Goal: Task Accomplishment & Management: Manage account settings

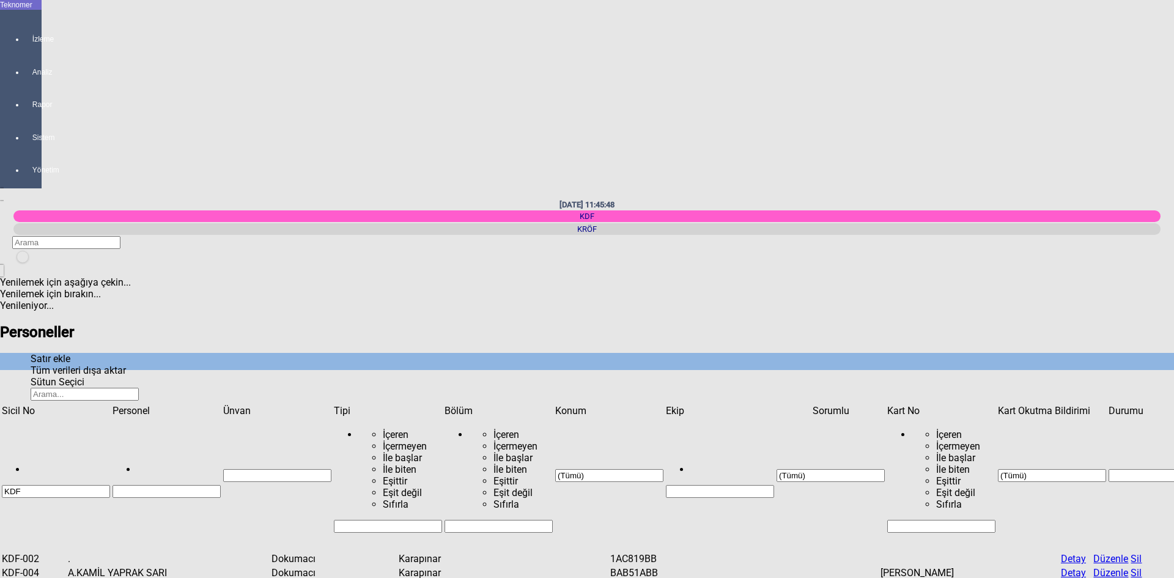
click at [182, 485] on input "Filtre hücresi" at bounding box center [166, 491] width 108 height 13
click at [110, 405] on span "Show filter options for column 'Sicil No'" at bounding box center [110, 405] width 0 height 0
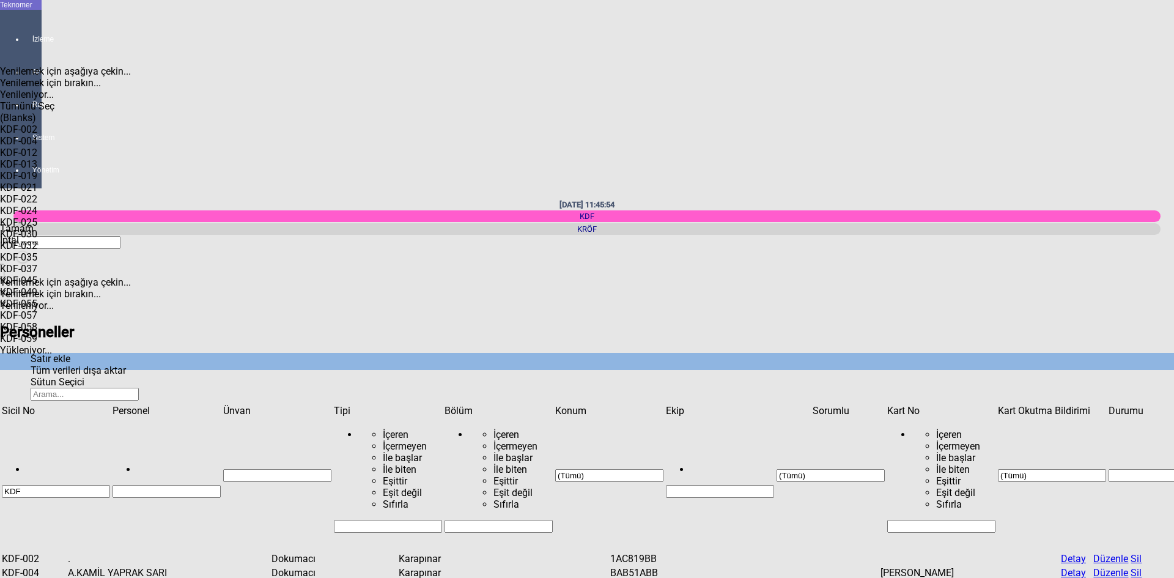
click at [0, 100] on span "Select All" at bounding box center [0, 100] width 0 height 0
click at [34, 234] on span "Tamam" at bounding box center [17, 228] width 34 height 12
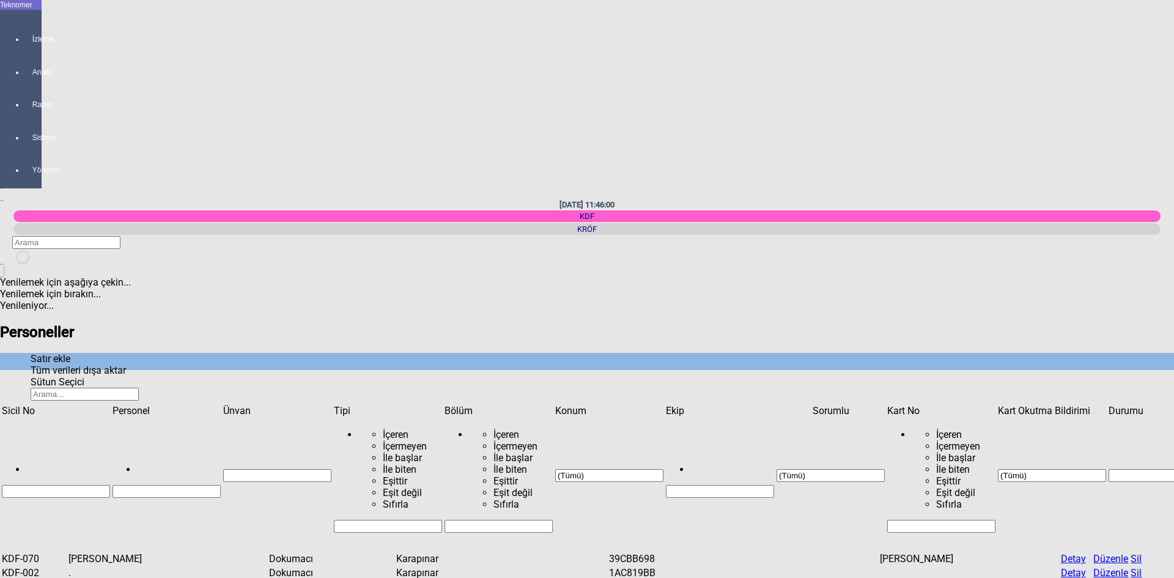
click at [164, 485] on input "Filtre hücresi" at bounding box center [166, 491] width 108 height 13
type input "NA"
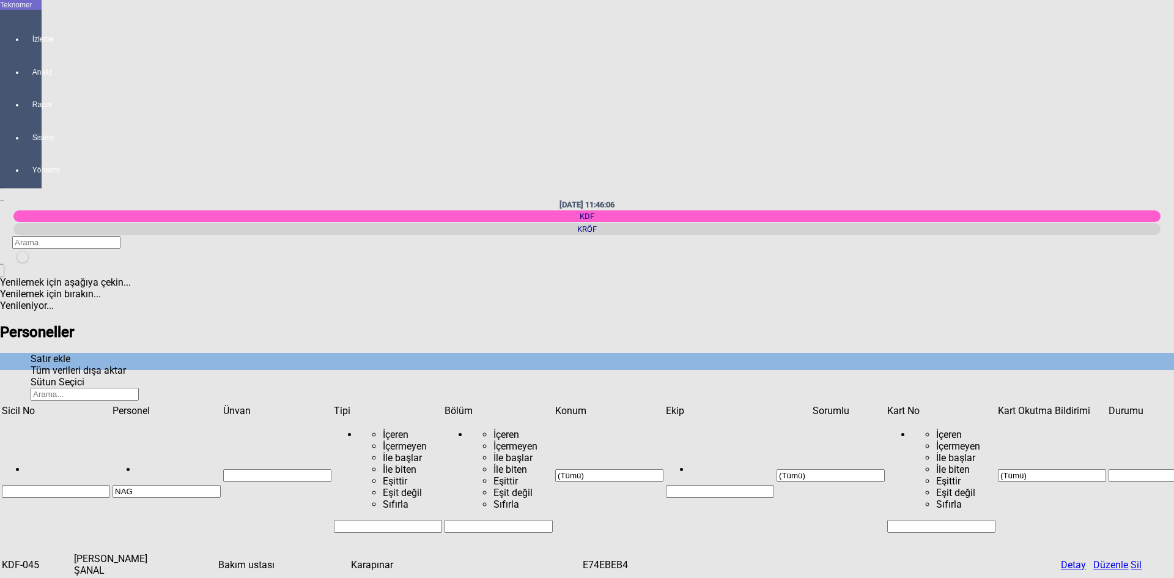
type input "NAG"
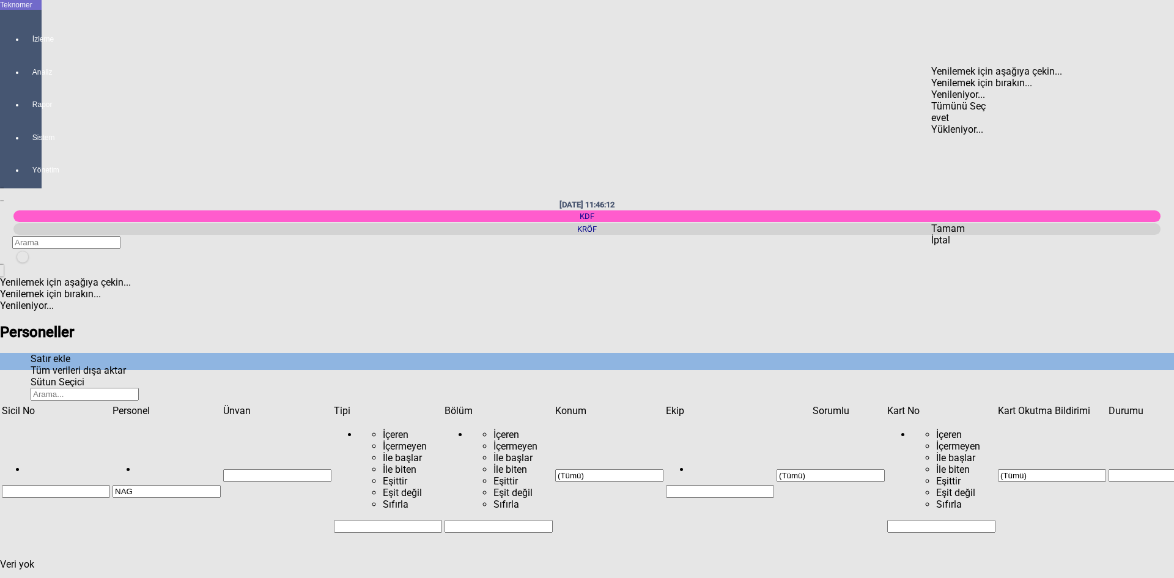
click at [931, 100] on span "Select All" at bounding box center [931, 100] width 0 height 0
click at [965, 234] on span "Tamam" at bounding box center [948, 228] width 34 height 12
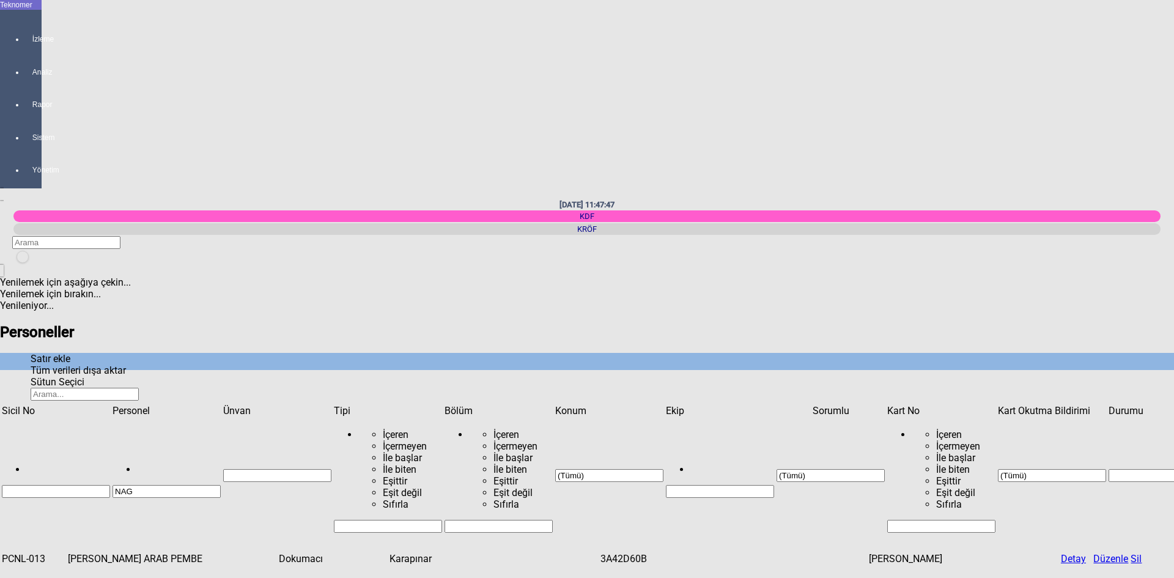
drag, startPoint x: 207, startPoint y: 117, endPoint x: 98, endPoint y: 110, distance: 109.0
drag, startPoint x: 156, startPoint y: 220, endPoint x: 87, endPoint y: 208, distance: 69.4
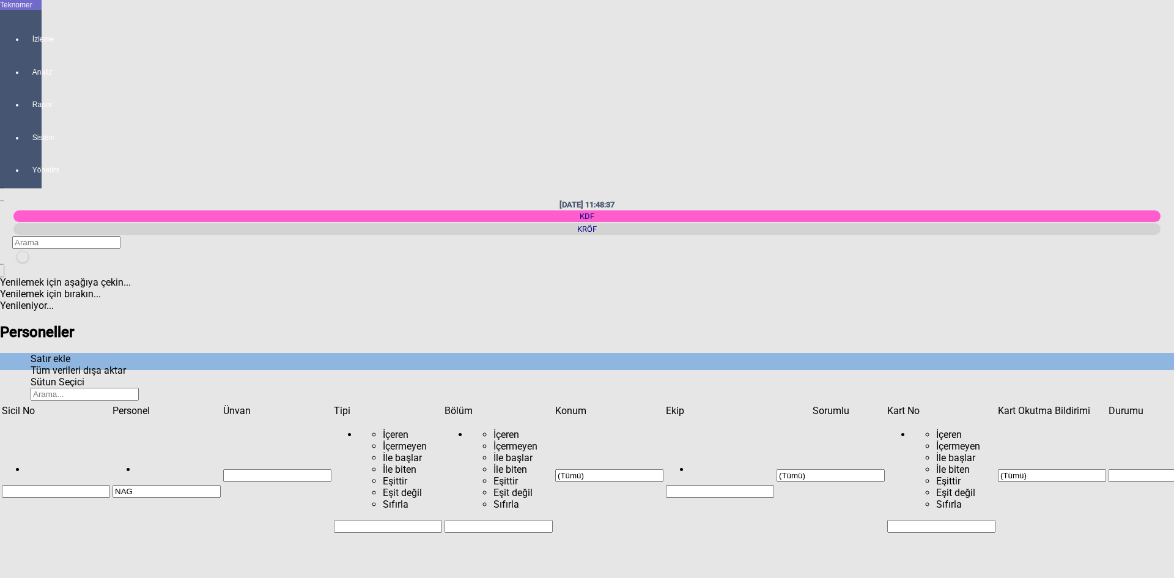
drag, startPoint x: 204, startPoint y: 122, endPoint x: 103, endPoint y: 116, distance: 101.6
drag, startPoint x: 740, startPoint y: 94, endPoint x: 630, endPoint y: 88, distance: 110.2
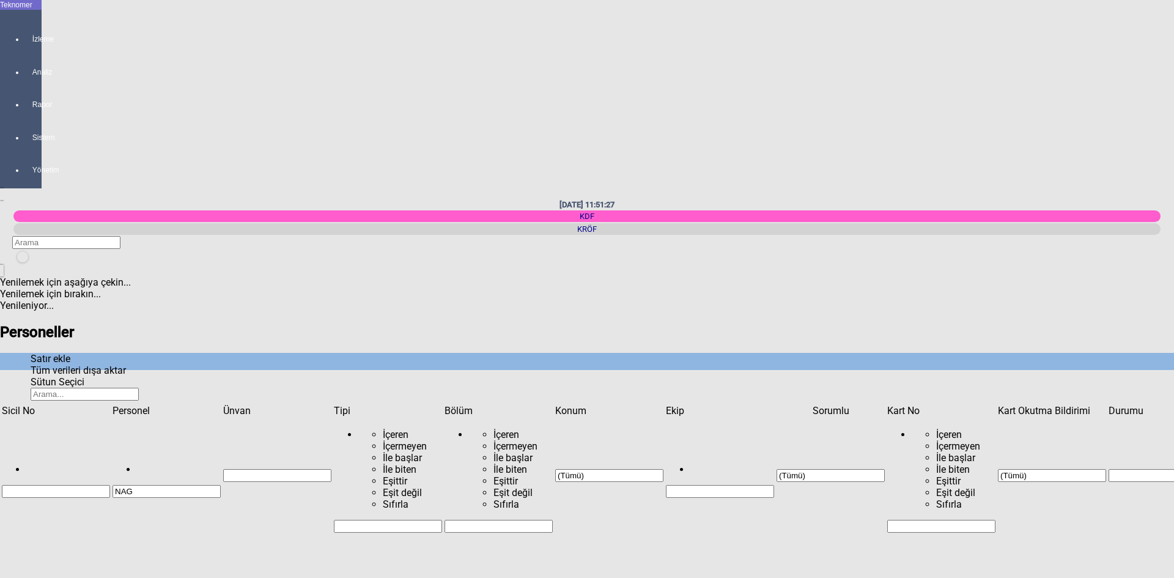
type input "KDF-004"
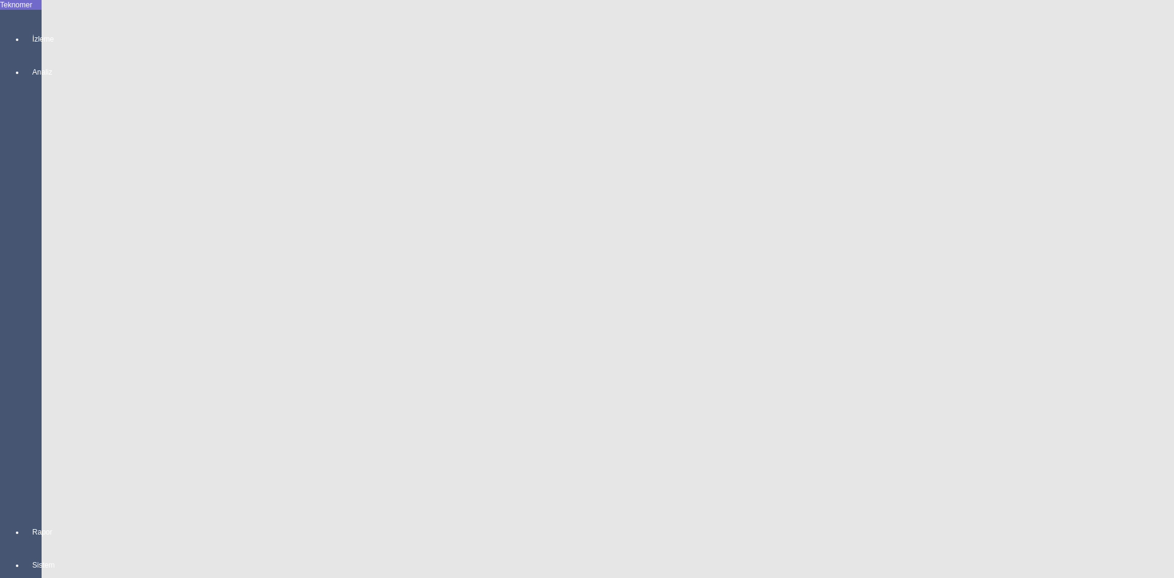
type input "Karapınar"
drag, startPoint x: 680, startPoint y: 97, endPoint x: 666, endPoint y: 94, distance: 15.0
type input "KDF-004"
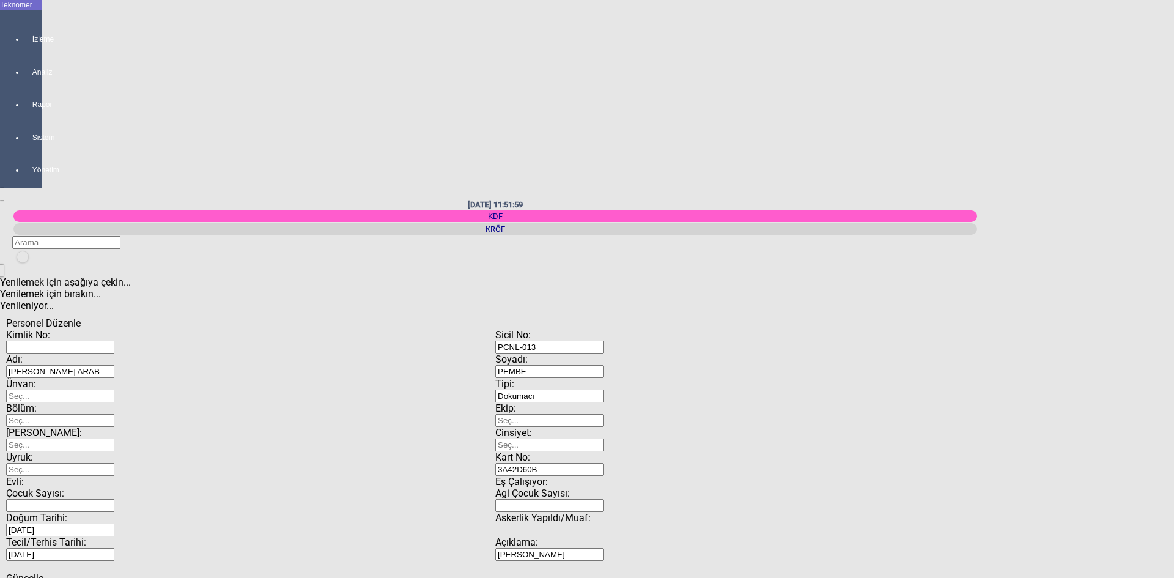
scroll to position [281, 0]
click at [603, 340] on input "PCNL-013" at bounding box center [549, 346] width 108 height 13
type input "P"
type input "KDF-004"
click at [43, 572] on span "Güncelle" at bounding box center [24, 578] width 37 height 12
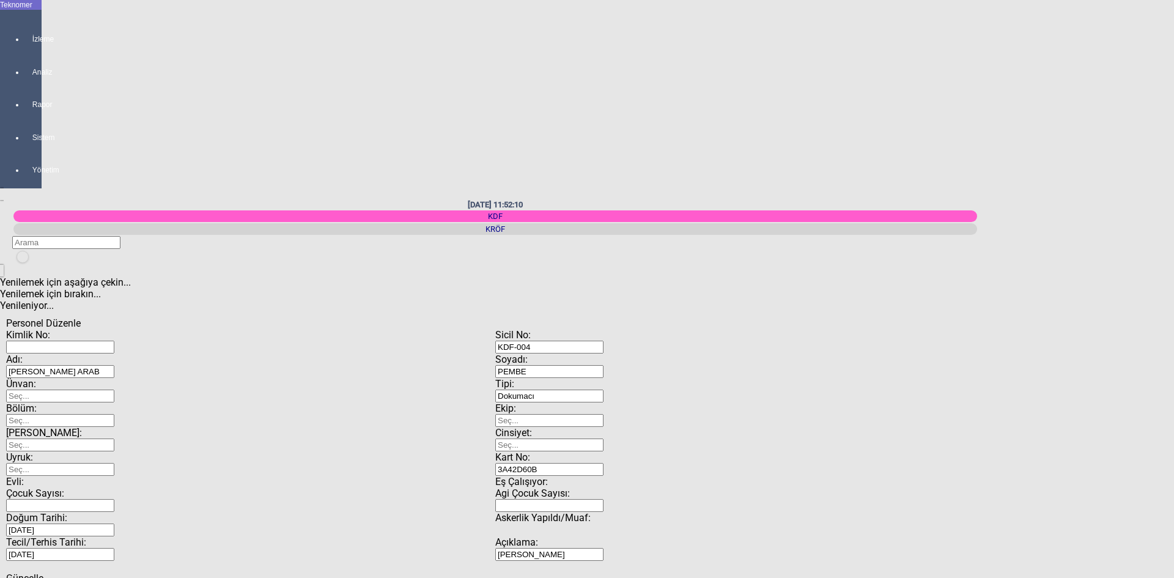
drag, startPoint x: 799, startPoint y: 237, endPoint x: 619, endPoint y: 222, distance: 180.3
click at [619, 329] on div "Kimlik No: Sicil No: KDF-004 Adı: [PERSON_NAME] ARAB Soyadı: [PERSON_NAME]: Tip…" at bounding box center [495, 445] width 978 height 232
click at [43, 572] on span "Güncelle" at bounding box center [24, 578] width 37 height 12
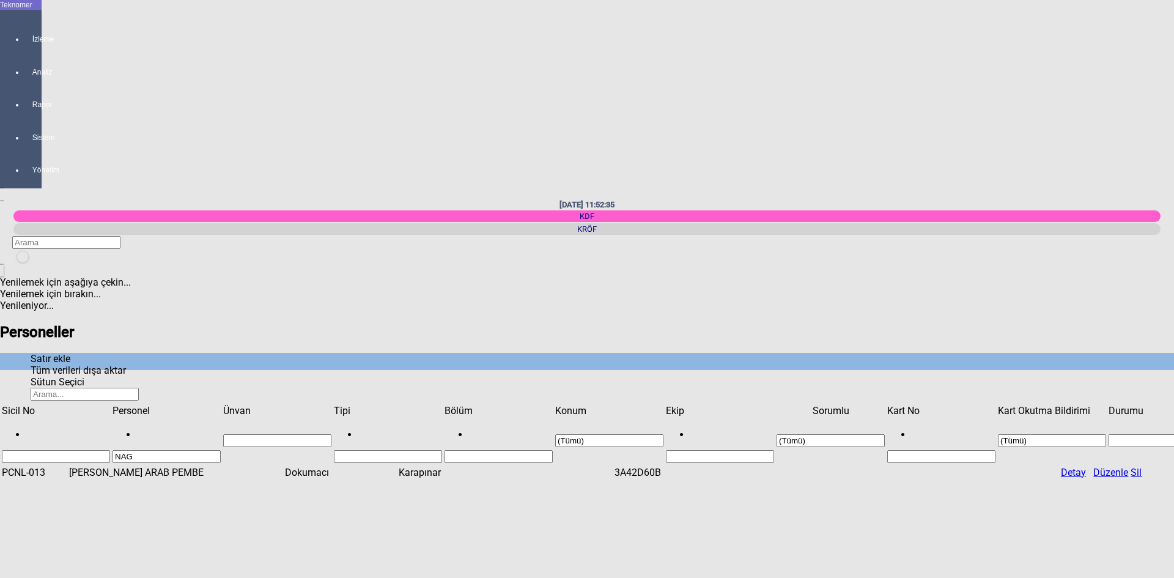
drag, startPoint x: 759, startPoint y: 95, endPoint x: 659, endPoint y: 93, distance: 100.3
drag, startPoint x: 720, startPoint y: 98, endPoint x: 269, endPoint y: 94, distance: 451.1
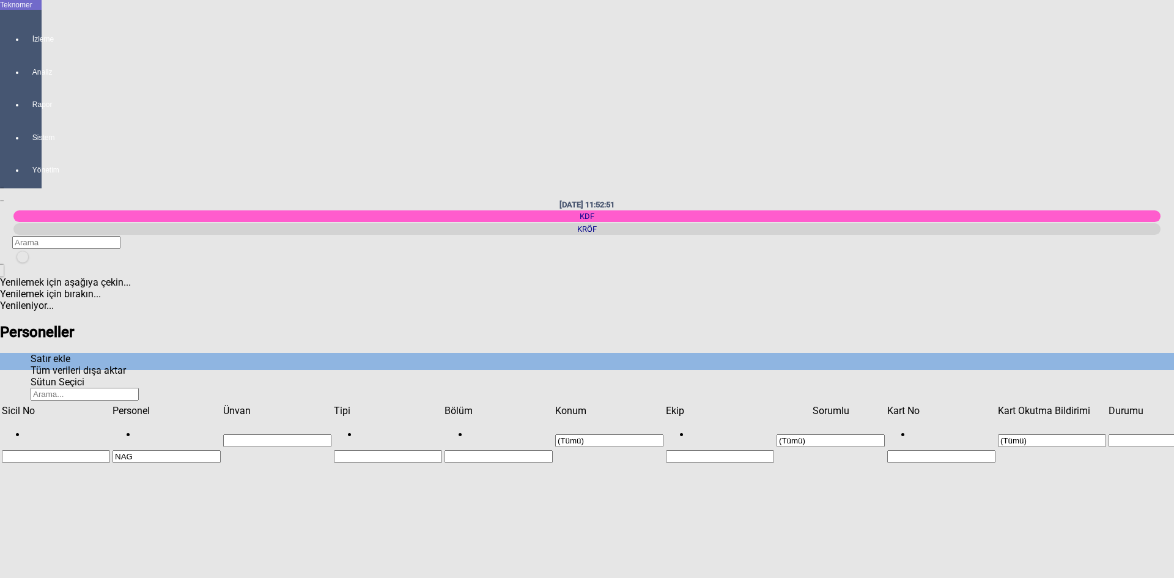
type input "KDF-004"
drag, startPoint x: 176, startPoint y: 103, endPoint x: 64, endPoint y: 105, distance: 112.5
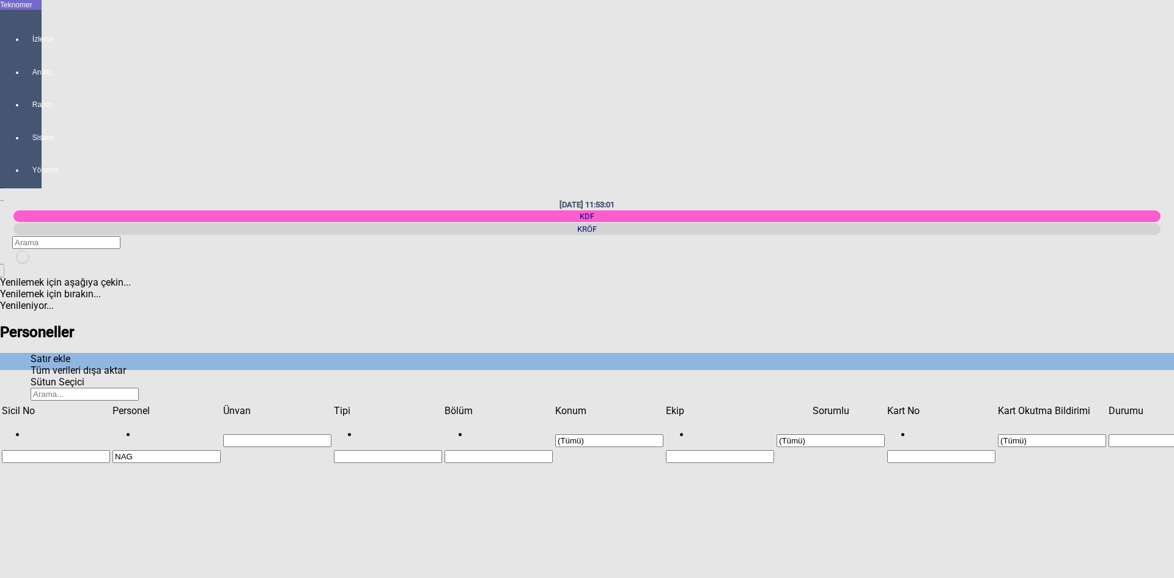
drag, startPoint x: 749, startPoint y: 100, endPoint x: 623, endPoint y: 83, distance: 127.2
paste input "KDF-004"
type input "KDF-004"
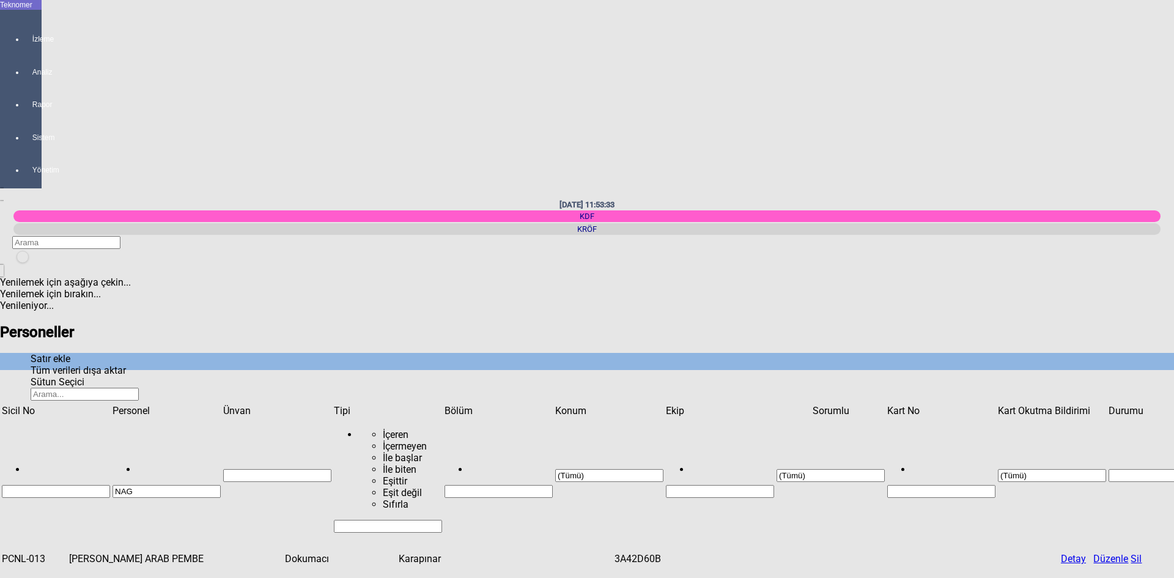
click at [216, 485] on input "NAG" at bounding box center [166, 491] width 108 height 13
type input "N"
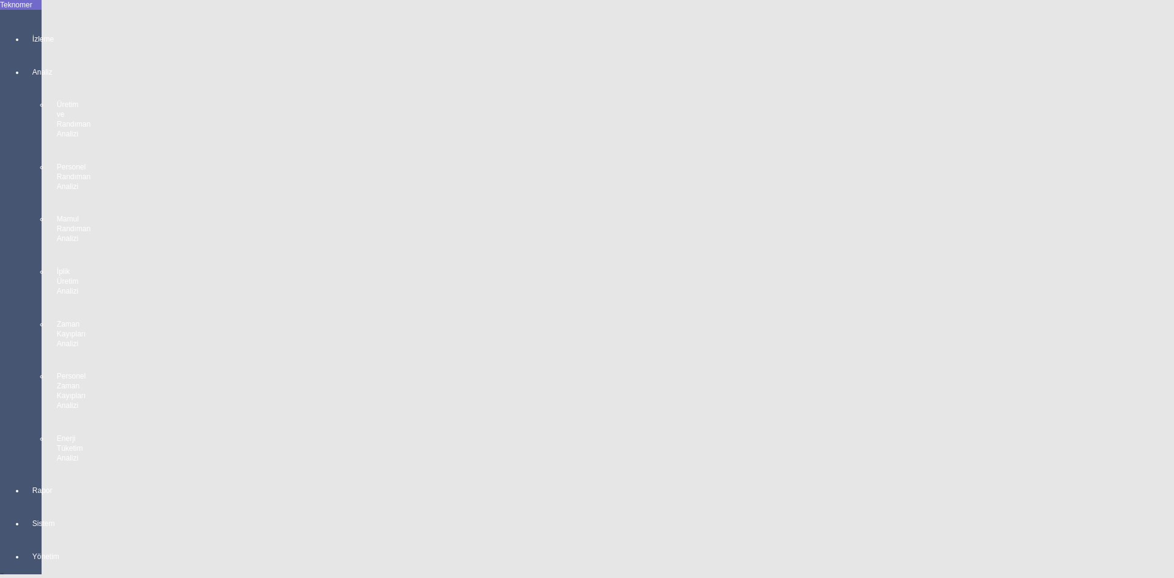
type input "004"
type input "Dokumacı"
type input "Karapınar"
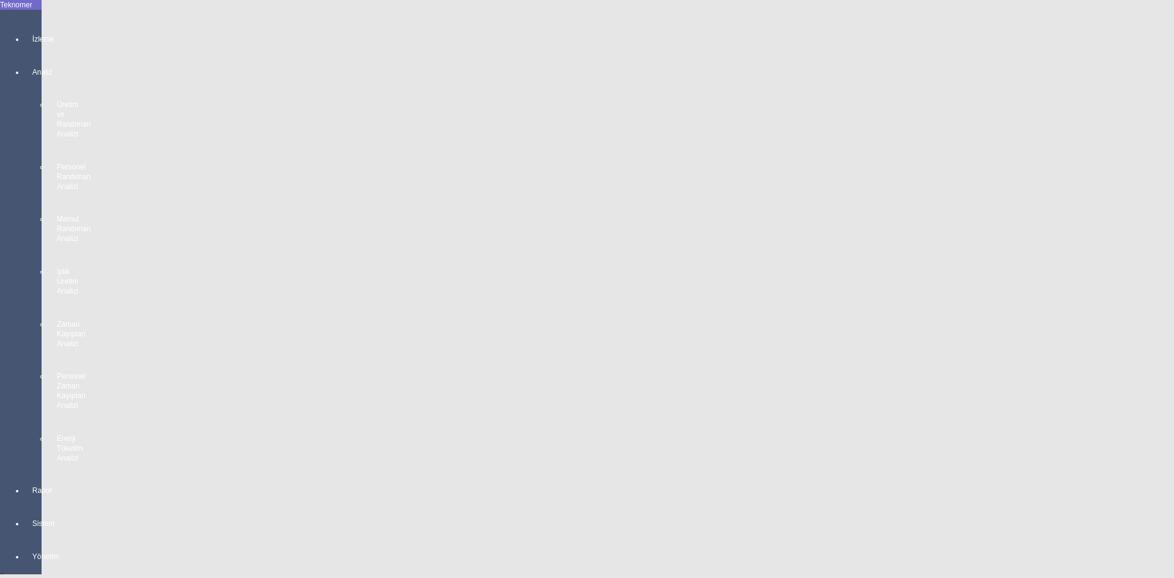
drag, startPoint x: 737, startPoint y: 120, endPoint x: 663, endPoint y: 111, distance: 74.5
type input "PEMBE"
drag, startPoint x: 221, startPoint y: 312, endPoint x: 131, endPoint y: 303, distance: 89.7
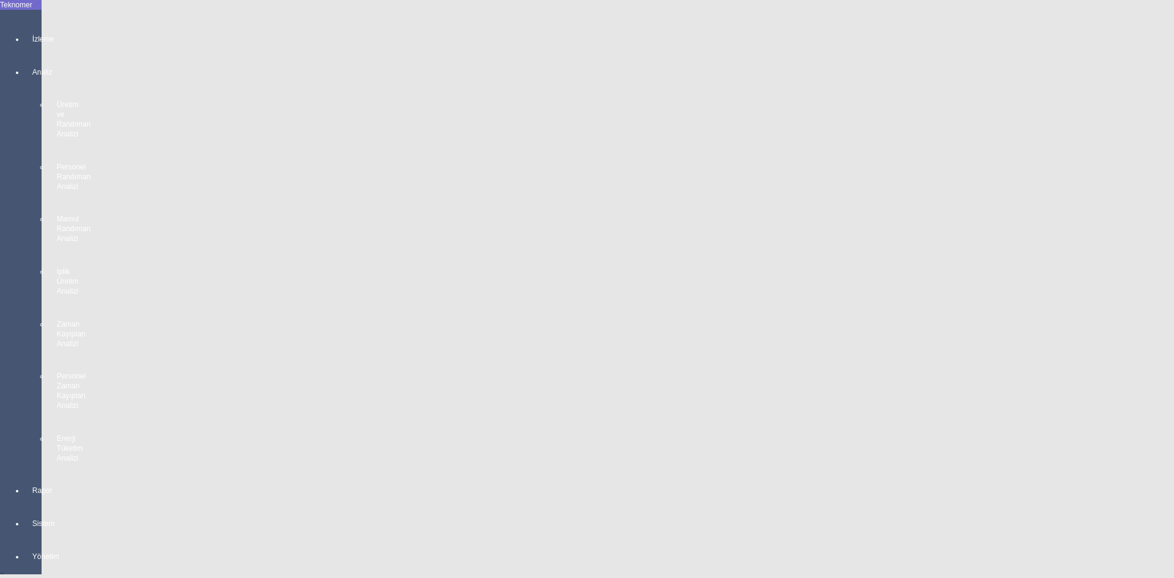
drag, startPoint x: 193, startPoint y: 117, endPoint x: 57, endPoint y: 95, distance: 137.0
paste input "[PERSON_NAME] ARAB"
type input "[PERSON_NAME] ARAB"
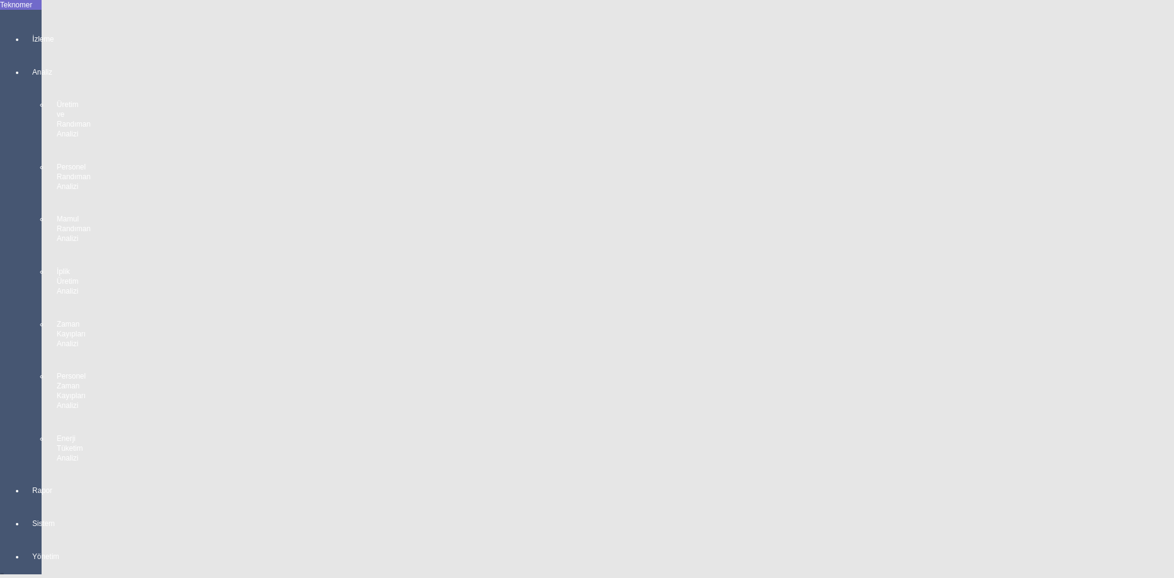
drag, startPoint x: 176, startPoint y: 215, endPoint x: 67, endPoint y: 209, distance: 109.5
paste input "3A42D60"
type input "3A42D60B"
drag, startPoint x: 183, startPoint y: 314, endPoint x: 137, endPoint y: 322, distance: 46.5
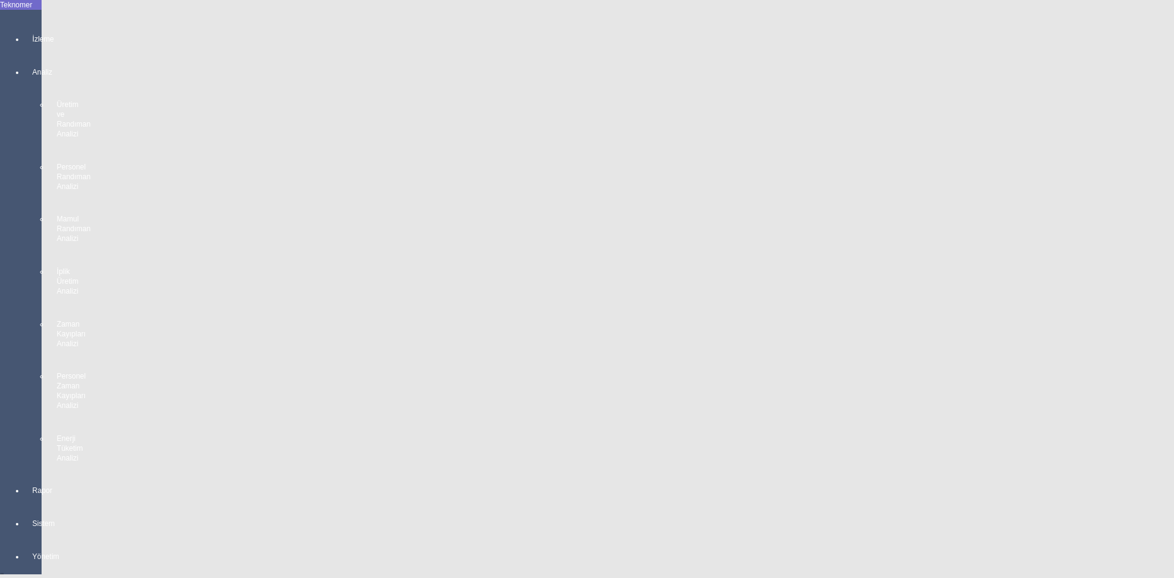
type input "[PERSON_NAME]"
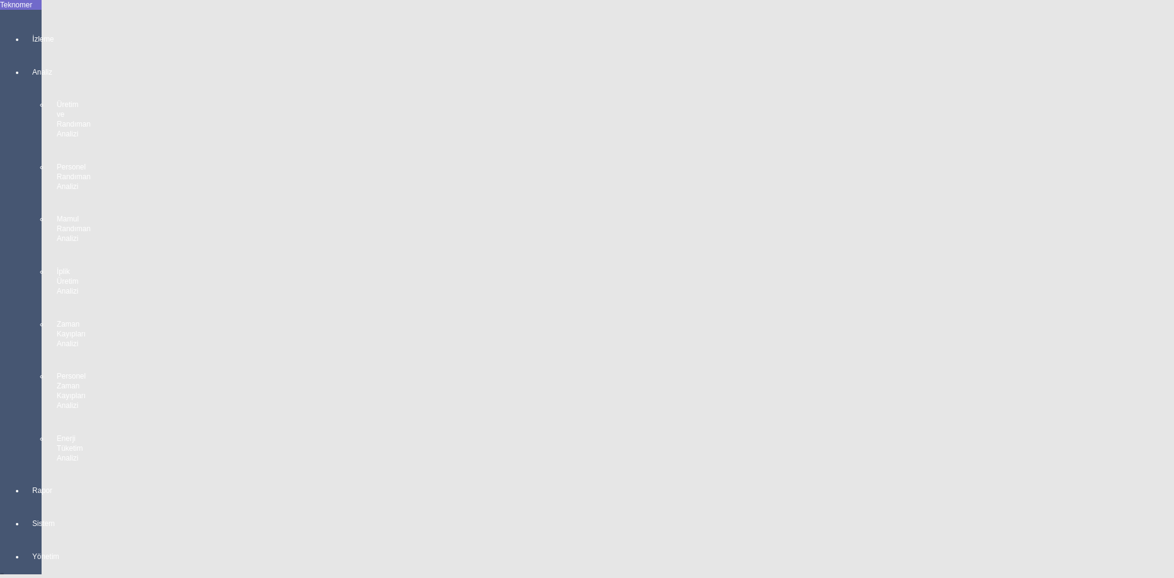
type input "0"
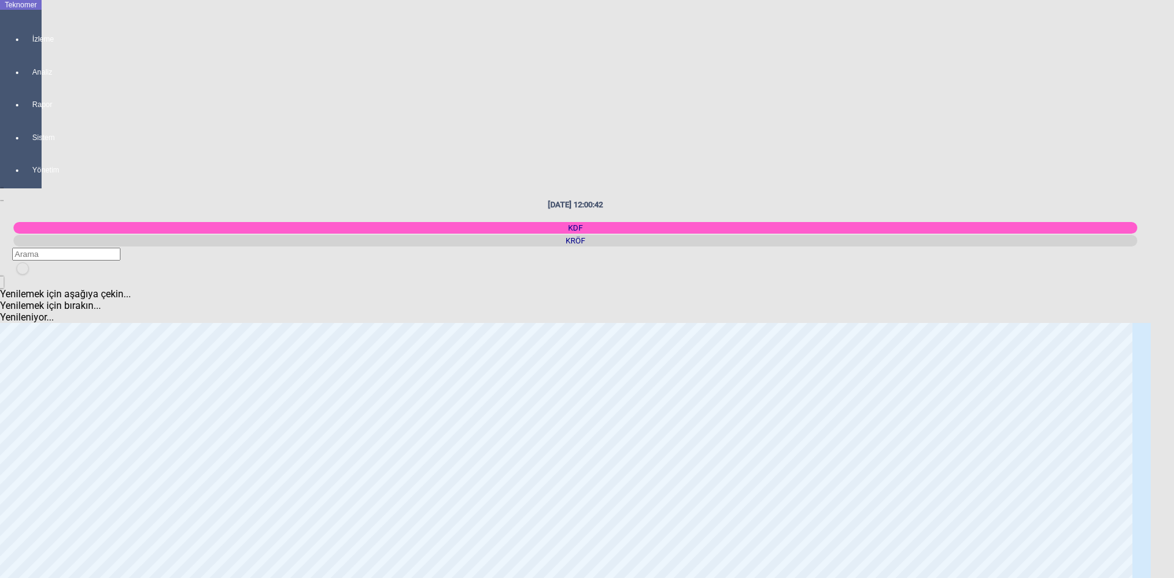
scroll to position [856, 0]
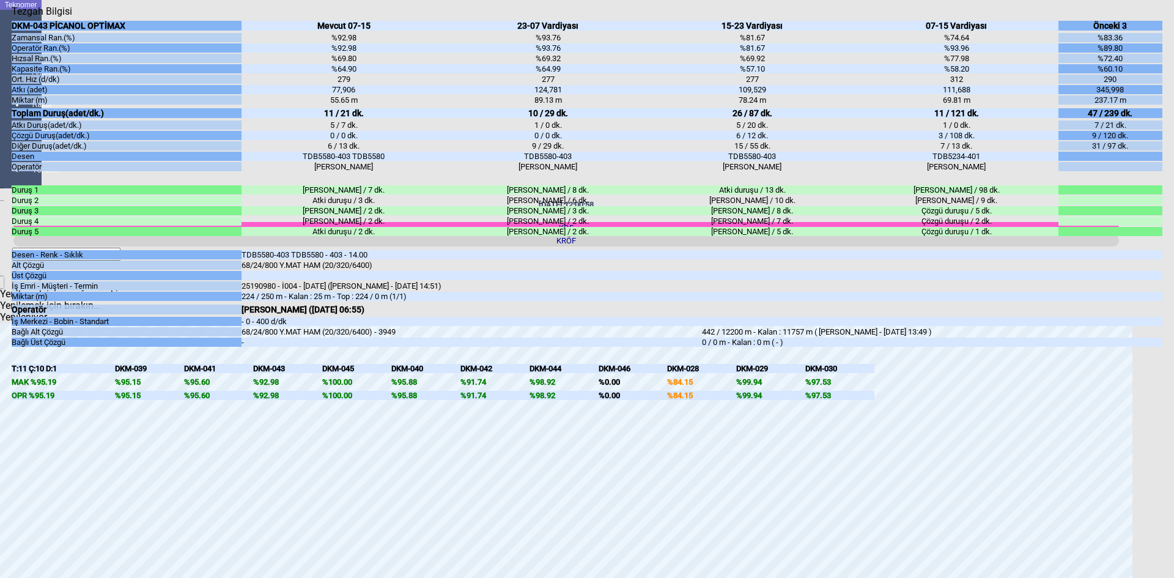
click at [1156, 17] on div "Kapat" at bounding box center [587, 17] width 1150 height 0
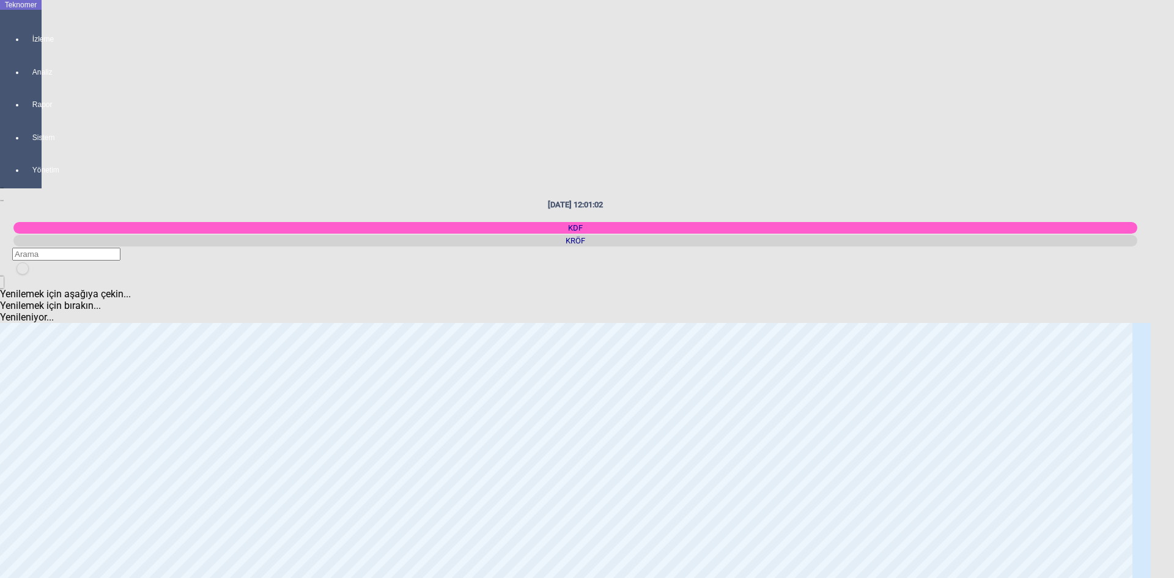
scroll to position [0, 0]
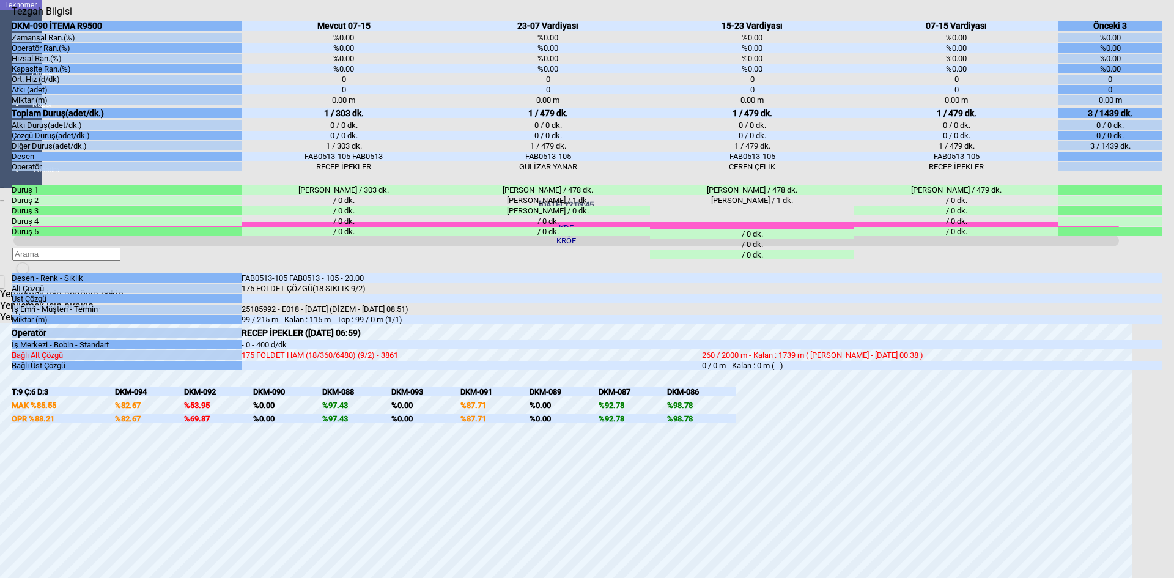
click at [12, 17] on icon "Kapat" at bounding box center [12, 17] width 0 height 0
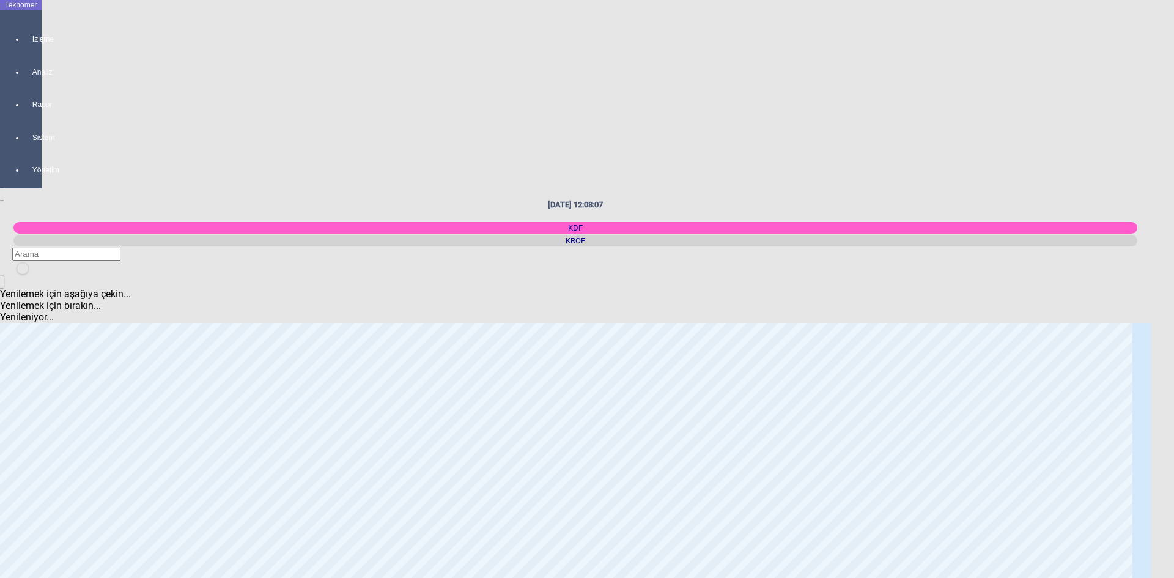
scroll to position [183, 0]
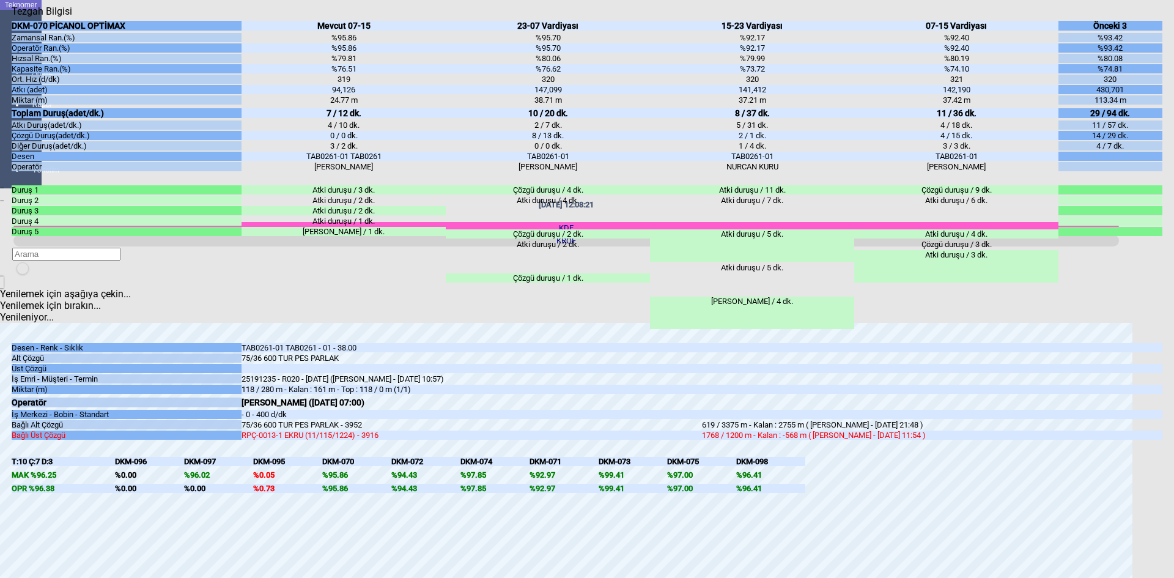
drag, startPoint x: 262, startPoint y: 340, endPoint x: 227, endPoint y: 339, distance: 34.3
click at [227, 342] on div "Desen - Renk - Sıklık Alt Çözgü Üst Çözgü İş Emri - Müşteri - Termin Miktar (m)…" at bounding box center [587, 391] width 1150 height 99
click at [262, 384] on div "118 / 280 m - Kalan : 161 m - Top : 118 / 0 m (1/1)" at bounding box center [471, 388] width 460 height 9
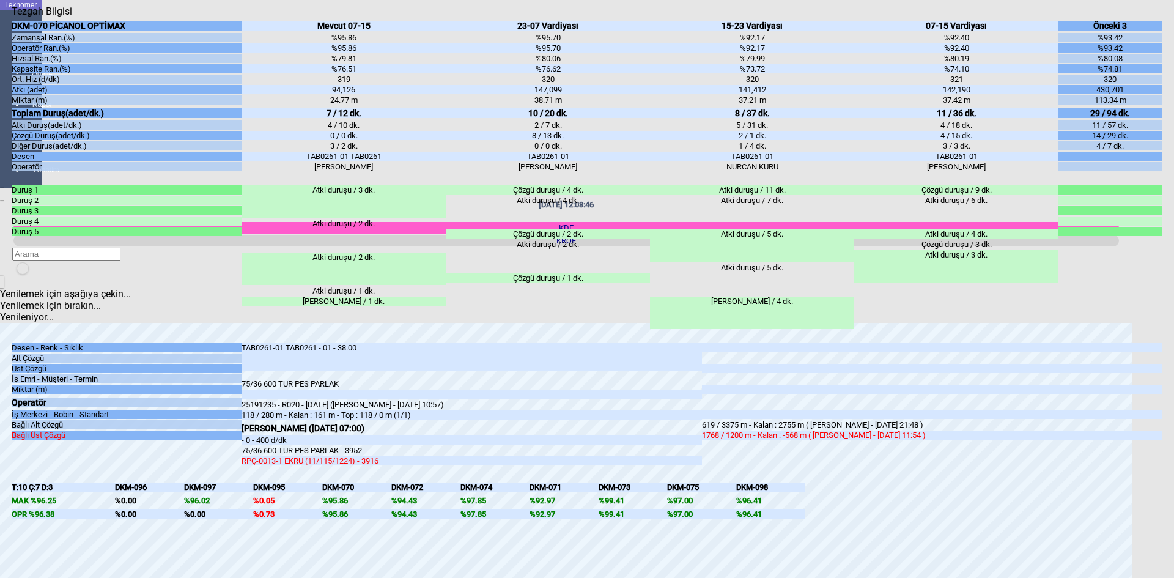
drag, startPoint x: 265, startPoint y: 341, endPoint x: 234, endPoint y: 336, distance: 31.0
click at [234, 342] on div "Desen - Renk - Sıklık Alt Çözgü Üst Çözgü İş Emri - Müşteri - Termin Miktar (m)…" at bounding box center [587, 404] width 1150 height 125
click at [298, 410] on div "118 / 280 m - Kalan : 161 m - Top : 118 / 0 m (1/1)" at bounding box center [471, 414] width 460 height 9
